Goal: Find specific page/section: Find specific page/section

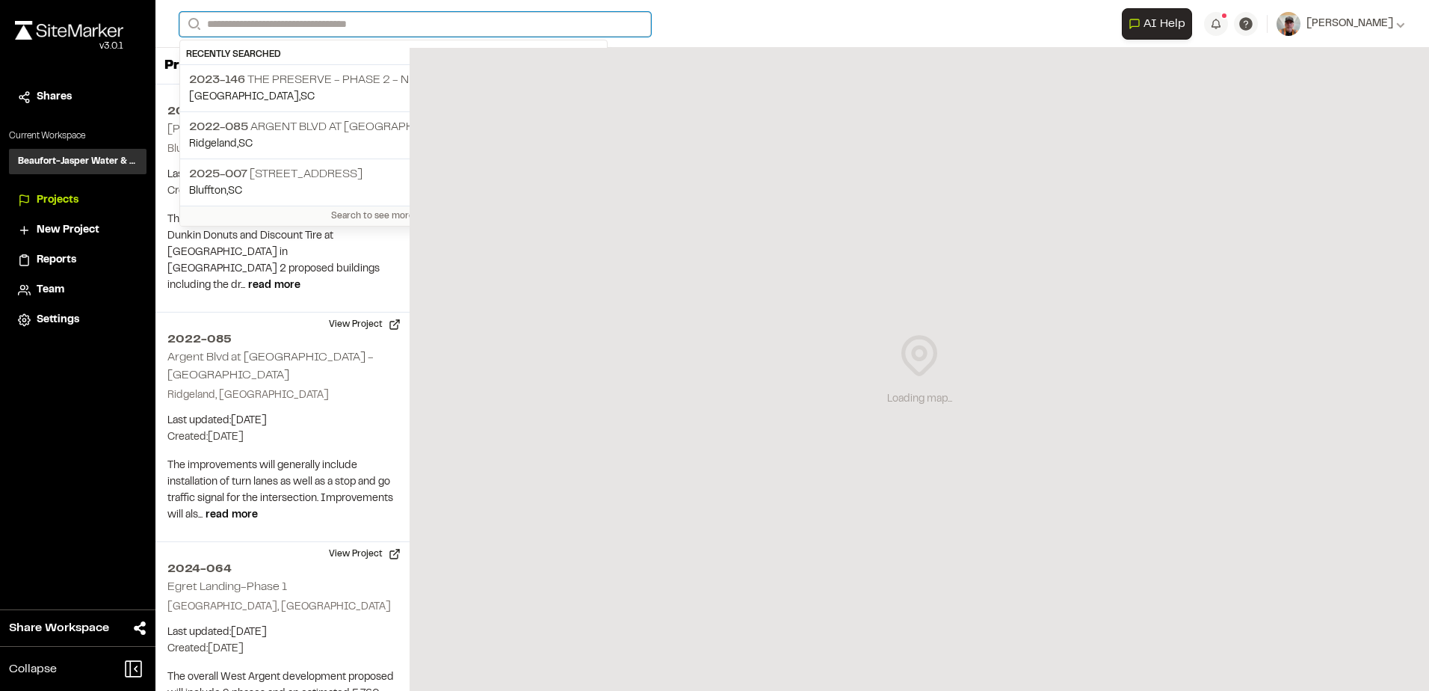
click at [277, 18] on input "Search" at bounding box center [415, 24] width 472 height 25
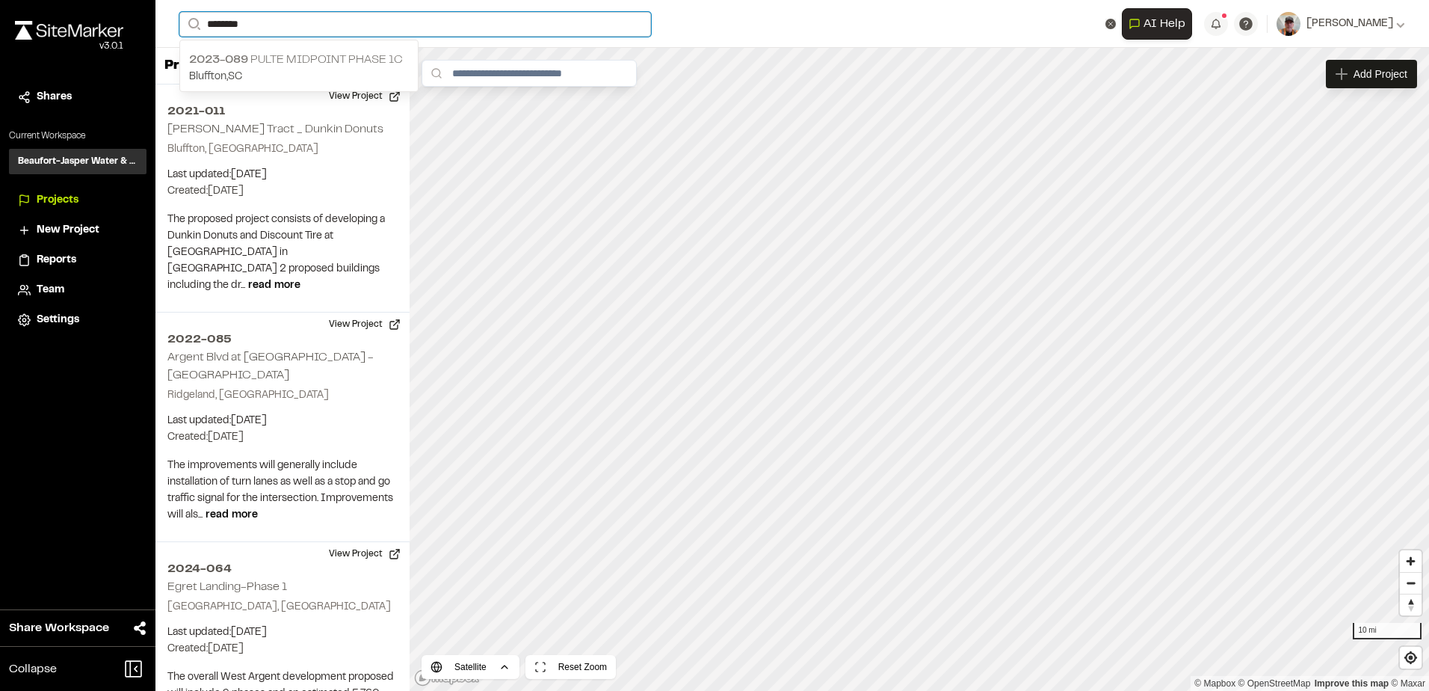
type input "********"
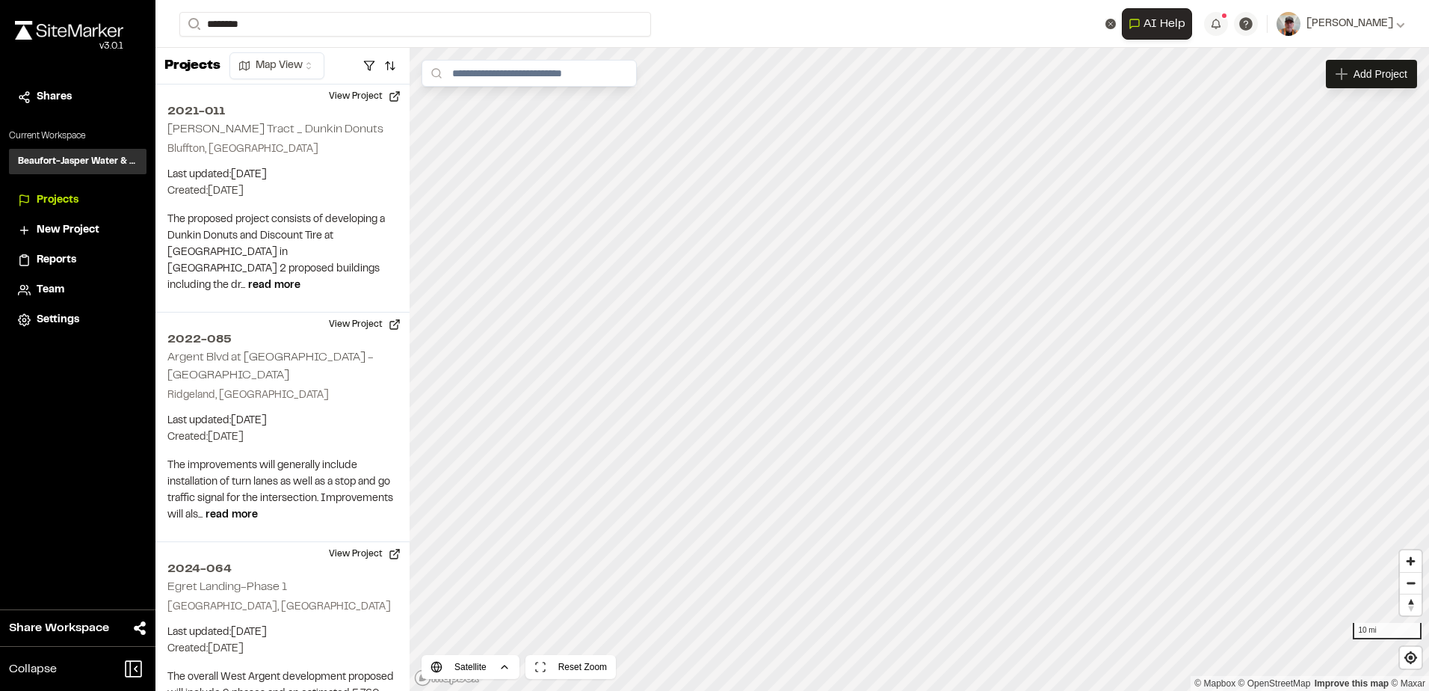
click at [301, 61] on p "2023-089 Pulte Midpoint Phase 1C" at bounding box center [299, 60] width 220 height 18
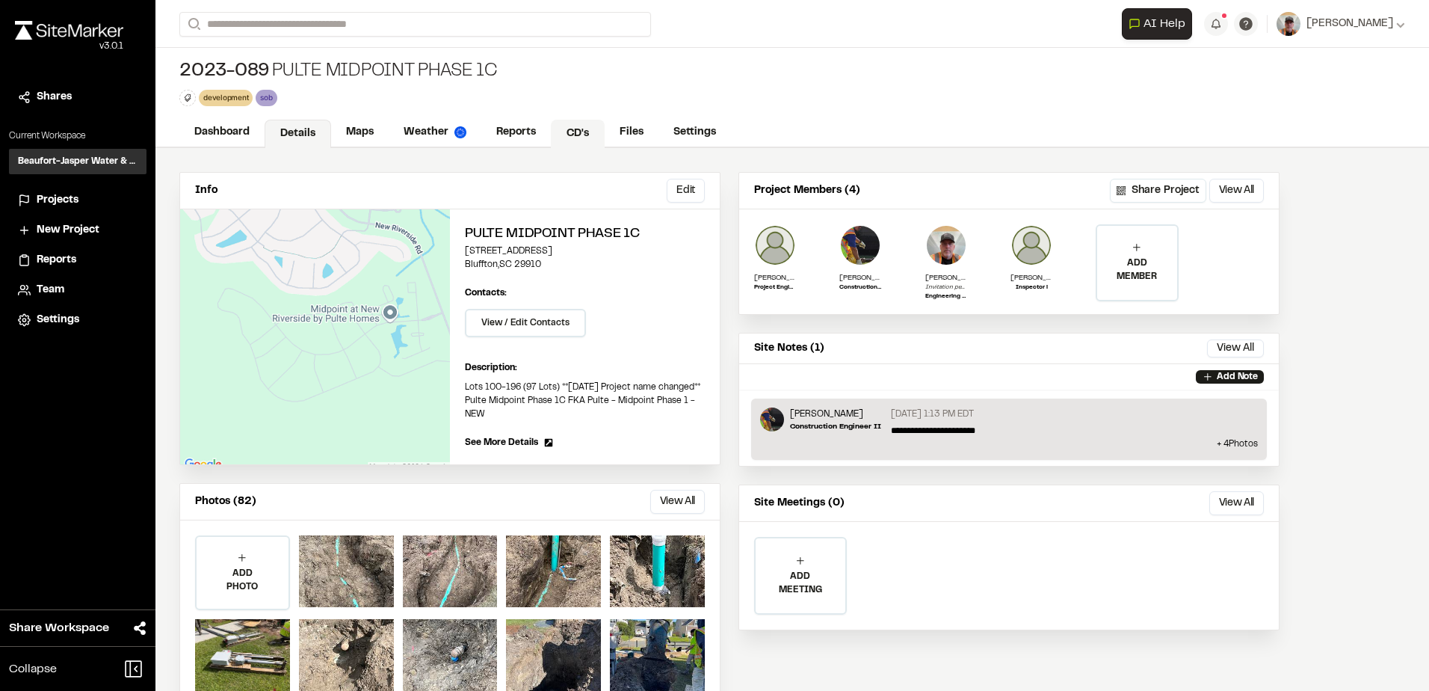
click at [574, 137] on link "CD's" at bounding box center [578, 134] width 54 height 28
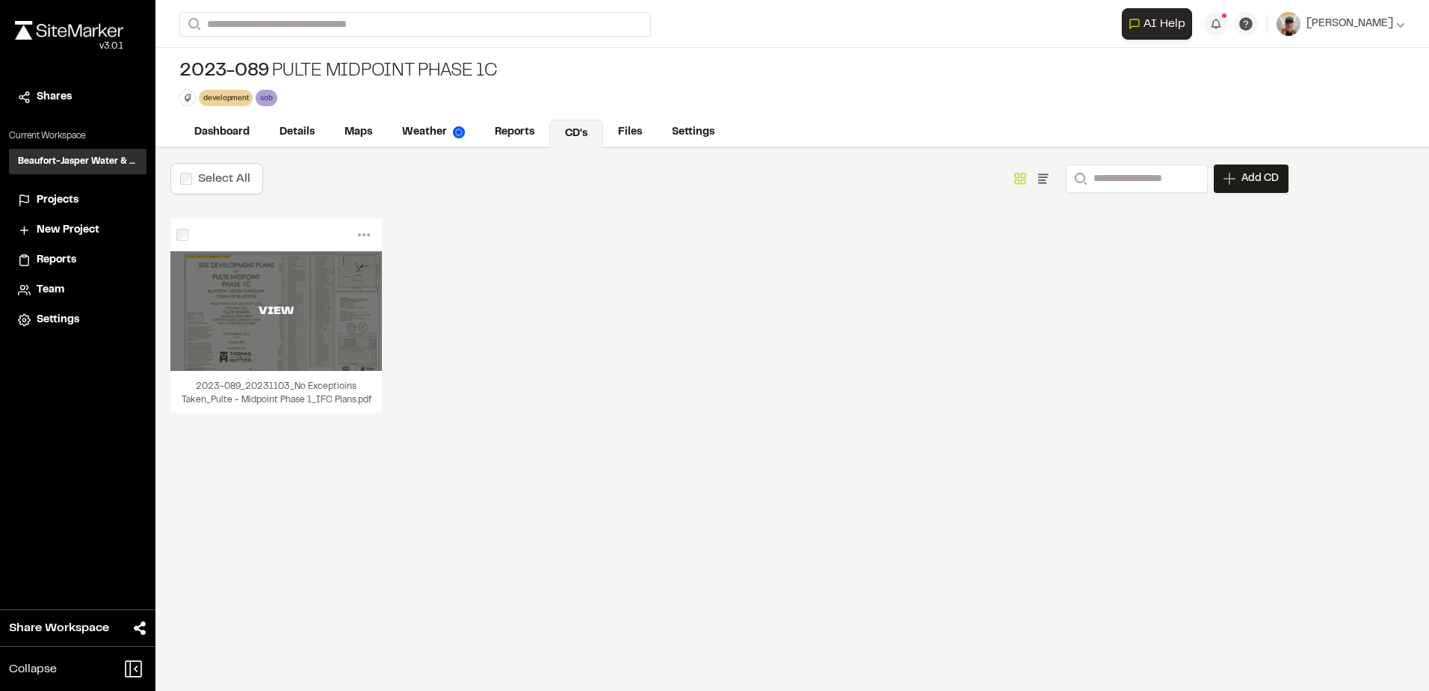
click at [324, 286] on div "VIEW" at bounding box center [276, 311] width 212 height 120
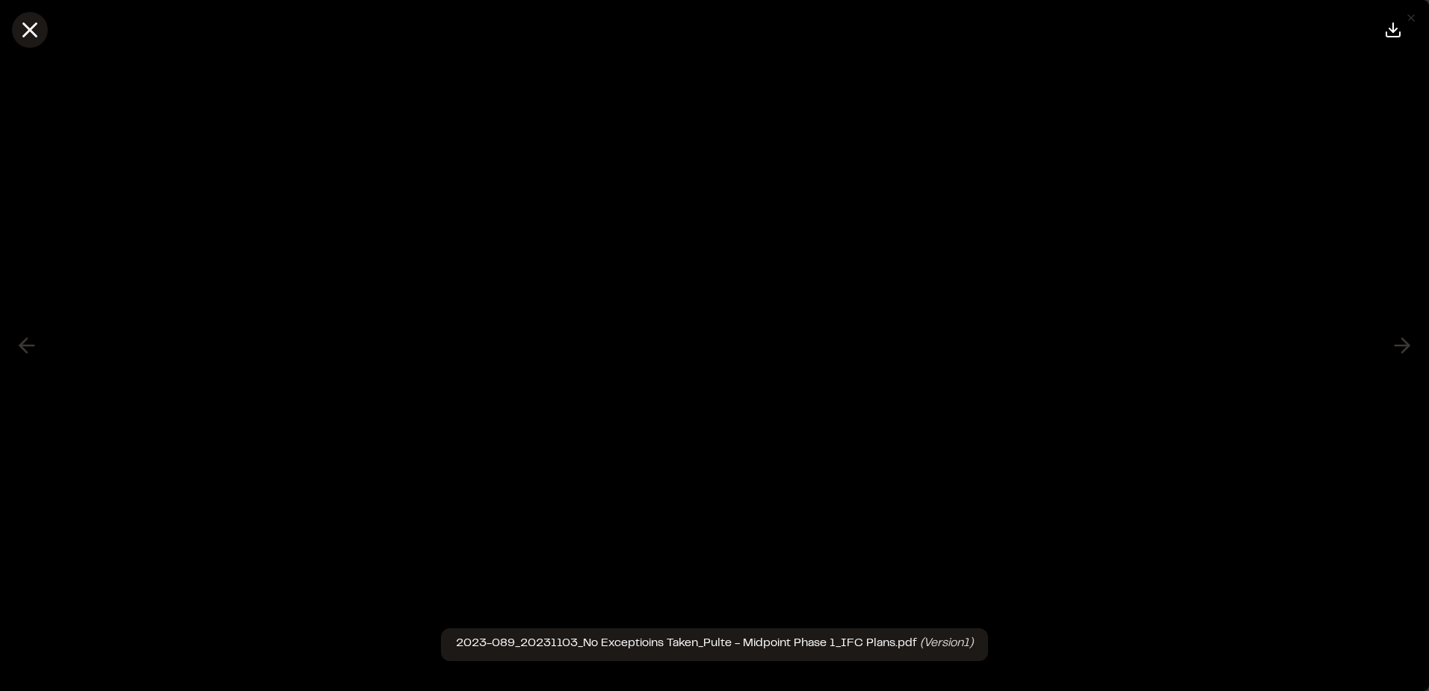
click at [25, 25] on line at bounding box center [30, 30] width 13 height 13
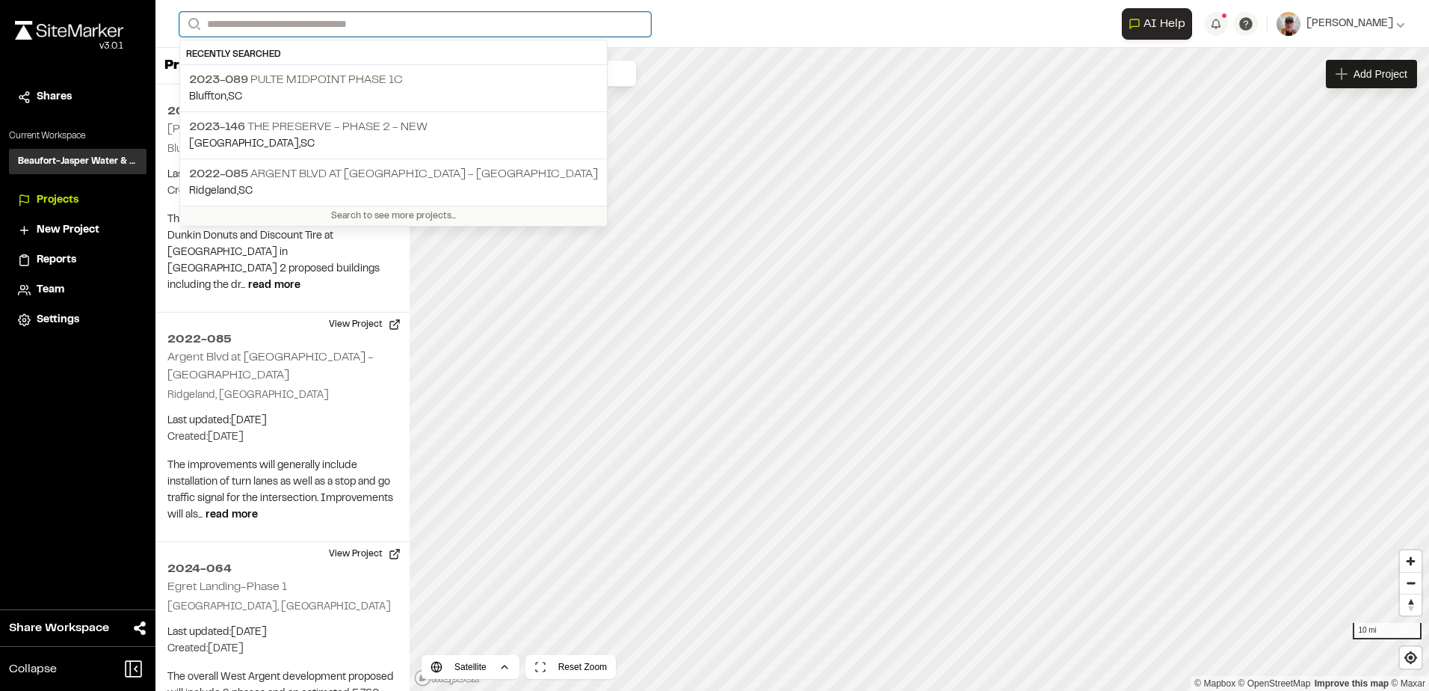
click at [290, 23] on input "Search" at bounding box center [415, 24] width 472 height 25
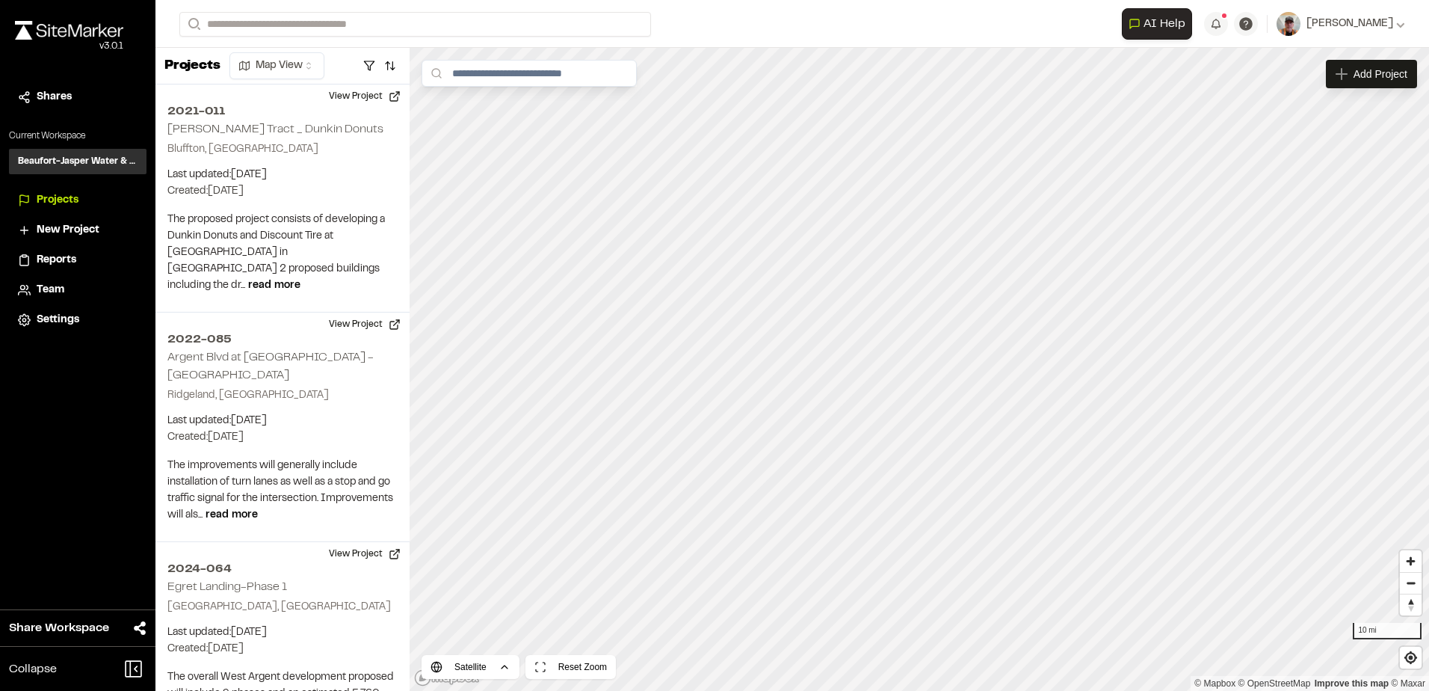
click at [304, 85] on p "2023-089 Pulte Midpoint Phase 1C" at bounding box center [393, 80] width 409 height 18
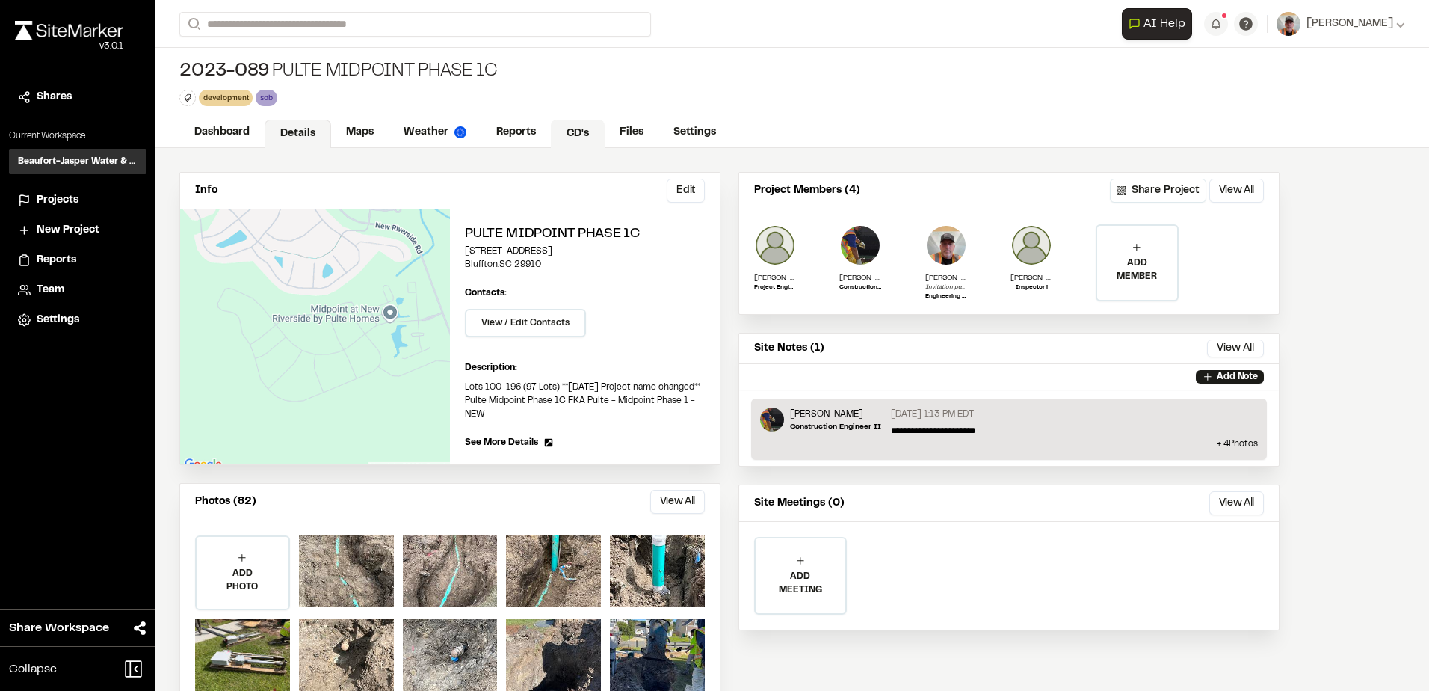
click at [585, 122] on link "CD's" at bounding box center [578, 134] width 54 height 28
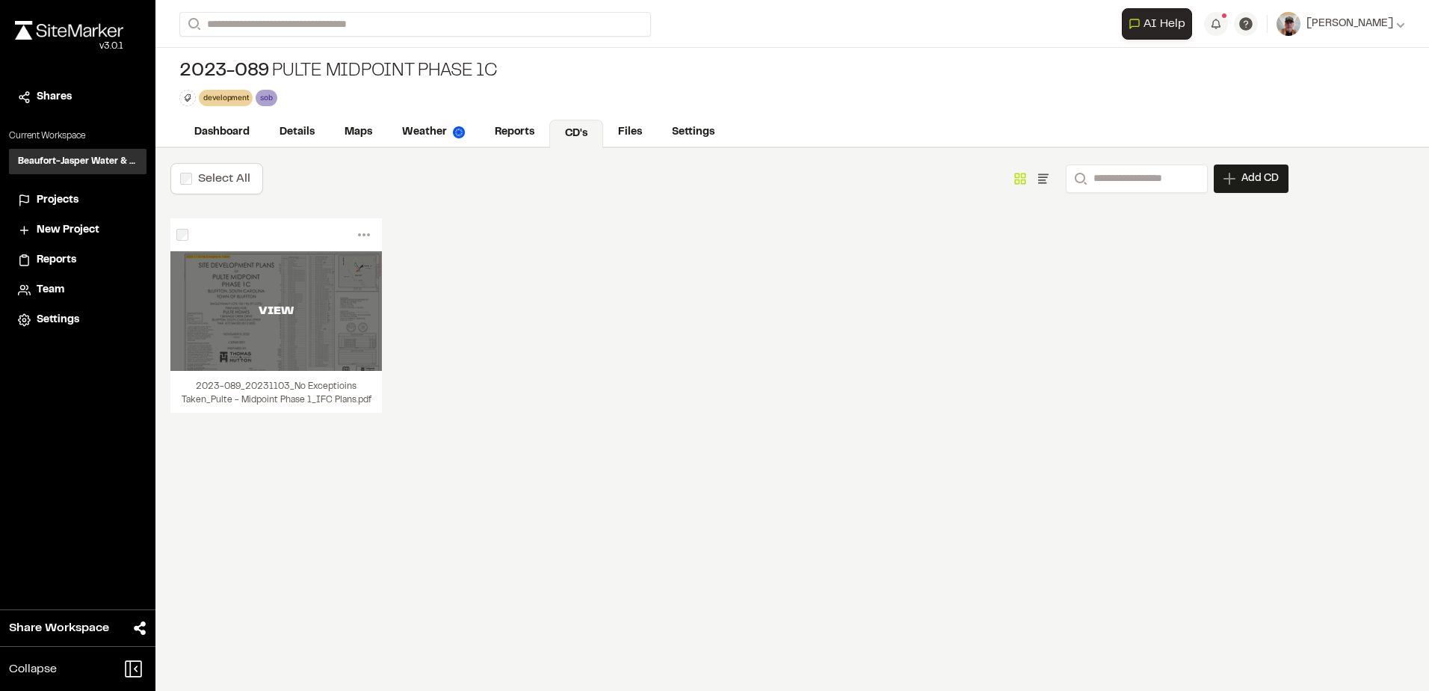
click at [330, 303] on div "VIEW" at bounding box center [276, 311] width 212 height 18
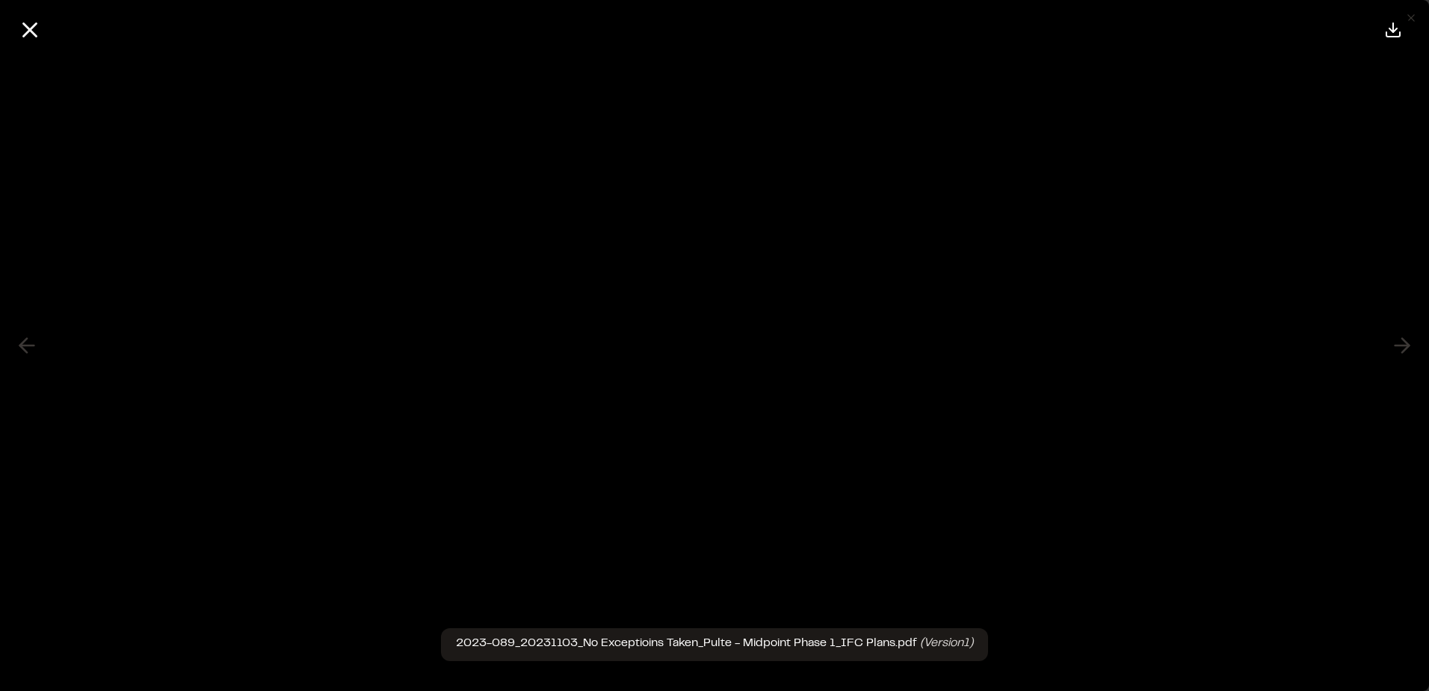
drag, startPoint x: 1266, startPoint y: 22, endPoint x: 1230, endPoint y: 61, distance: 53.4
click at [1187, 9] on div at bounding box center [714, 30] width 1429 height 60
